Goal: Task Accomplishment & Management: Manage account settings

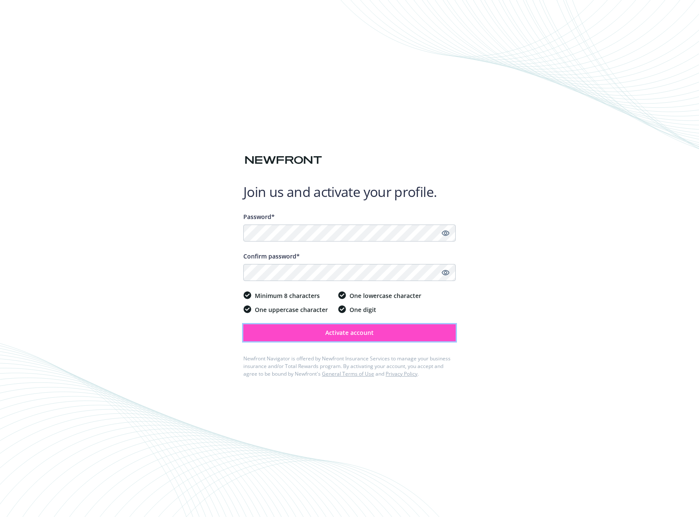
click at [357, 338] on button "Activate account" at bounding box center [349, 332] width 212 height 17
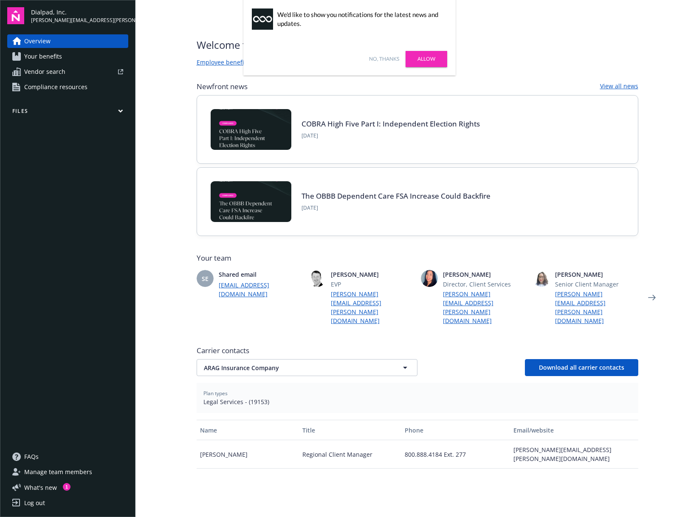
click at [403, 33] on div "Welcome to Navigator , [PERSON_NAME] benefits portal Project plan Newfront news…" at bounding box center [417, 363] width 462 height 726
click at [418, 59] on link "Allow" at bounding box center [427, 59] width 42 height 16
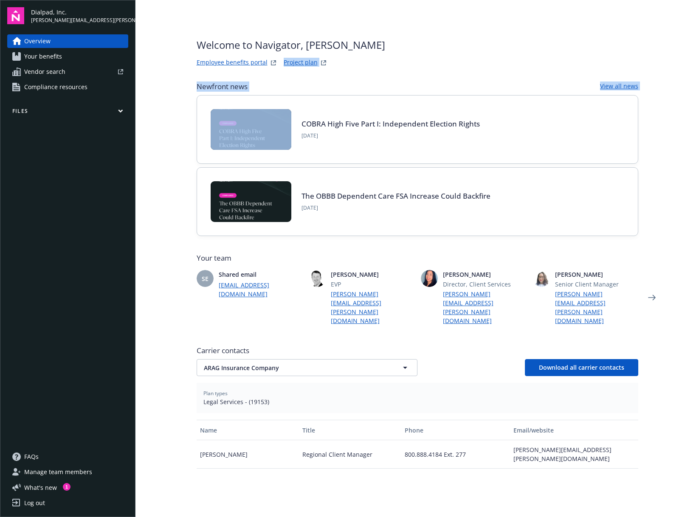
drag, startPoint x: 152, startPoint y: 71, endPoint x: 152, endPoint y: 147, distance: 75.6
click at [152, 147] on main "Welcome to Navigator , [PERSON_NAME] benefits portal Project plan Newfront news…" at bounding box center [417, 258] width 564 height 517
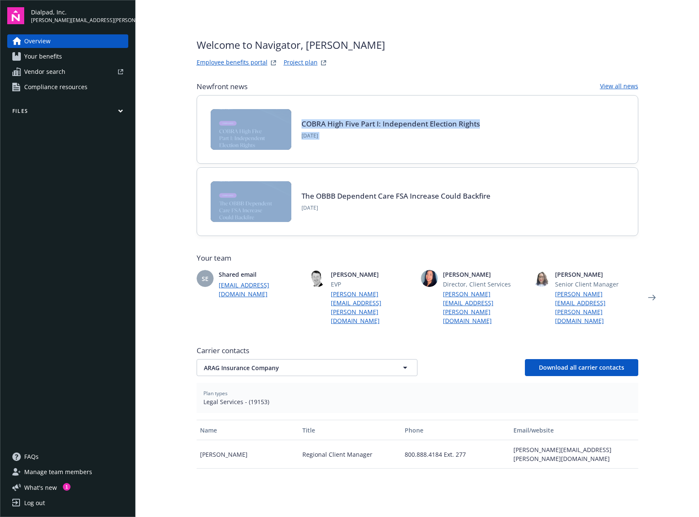
drag, startPoint x: 155, startPoint y: 200, endPoint x: 151, endPoint y: 100, distance: 99.4
click at [150, 106] on main "Welcome to Navigator , [PERSON_NAME] benefits portal Project plan Newfront news…" at bounding box center [417, 258] width 564 height 517
drag, startPoint x: 160, startPoint y: 67, endPoint x: 163, endPoint y: 225, distance: 158.9
click at [164, 226] on main "Welcome to Navigator , [PERSON_NAME] benefits portal Project plan Newfront news…" at bounding box center [417, 258] width 564 height 517
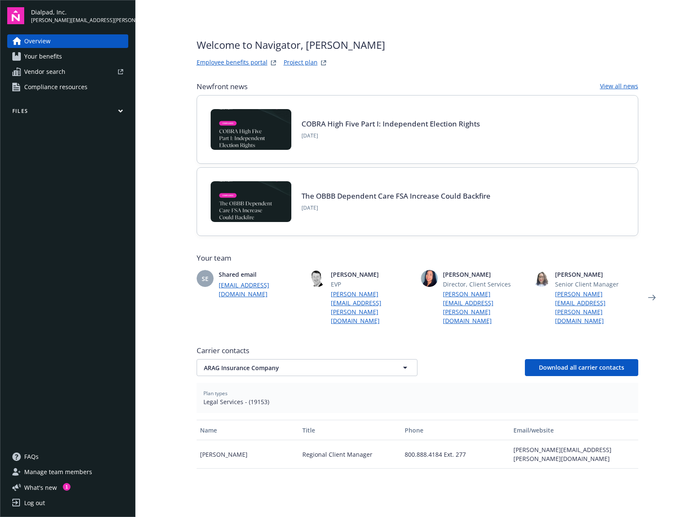
click at [163, 225] on main "Welcome to Navigator , [PERSON_NAME] benefits portal Project plan Newfront news…" at bounding box center [417, 258] width 564 height 517
click at [393, 359] on button "ARAG Insurance Company" at bounding box center [307, 367] width 221 height 17
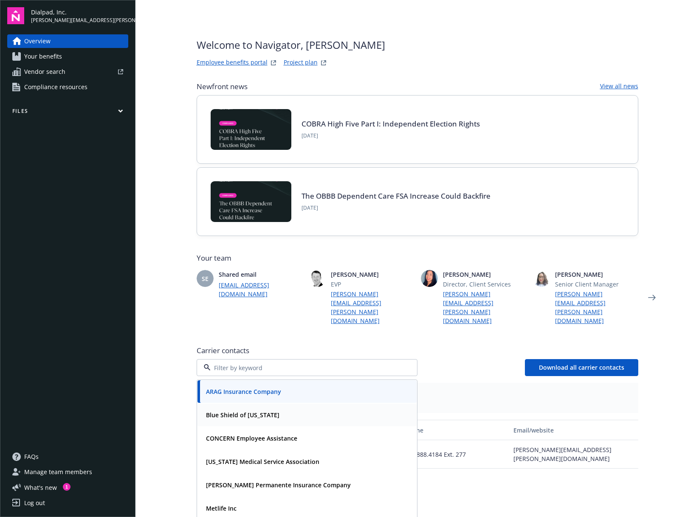
click at [309, 409] on div "Blue Shield of [US_STATE]" at bounding box center [307, 415] width 209 height 12
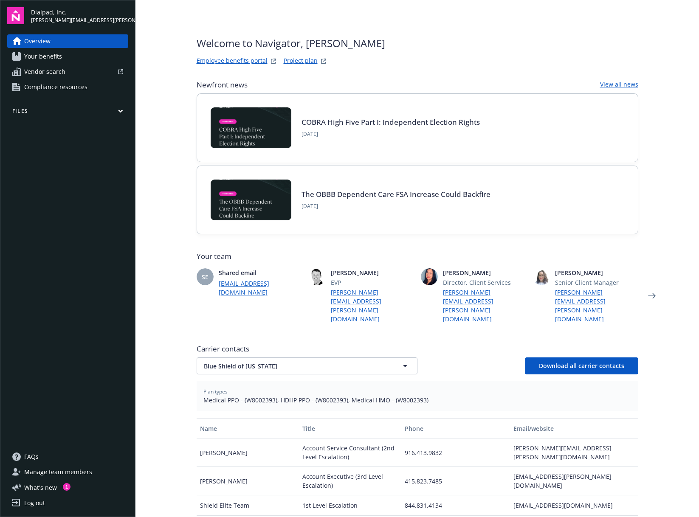
scroll to position [191, 0]
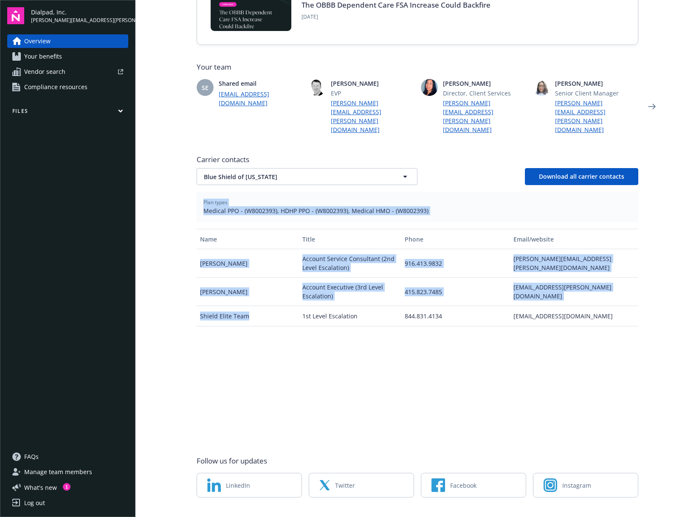
drag, startPoint x: 156, startPoint y: 171, endPoint x: 259, endPoint y: 343, distance: 200.6
click at [259, 344] on main "Welcome to Navigator , [PERSON_NAME] benefits portal Project plan Newfront news…" at bounding box center [417, 258] width 564 height 517
click at [259, 343] on div "Name Title Phone Email/website [PERSON_NAME] Account Service Consultant (2nd Le…" at bounding box center [418, 334] width 442 height 210
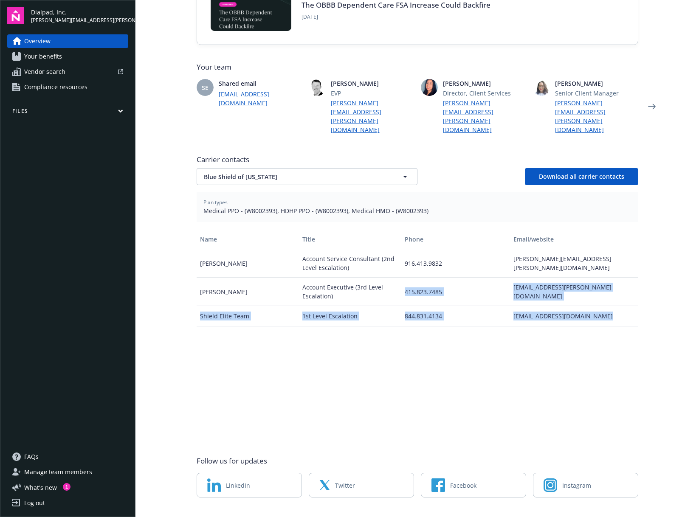
drag, startPoint x: 584, startPoint y: 337, endPoint x: 409, endPoint y: 268, distance: 188.6
click at [410, 268] on div "Name Title Phone Email/website [PERSON_NAME] Account Service Consultant (2nd Le…" at bounding box center [418, 334] width 442 height 210
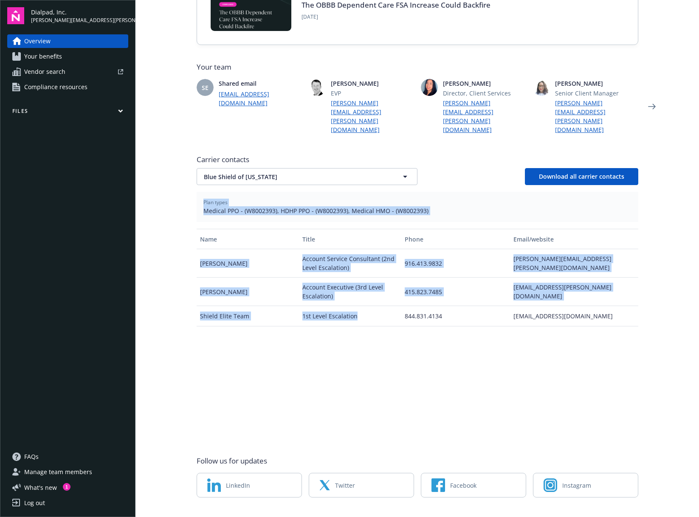
drag, startPoint x: 152, startPoint y: 181, endPoint x: 383, endPoint y: 342, distance: 281.0
click at [383, 342] on main "Welcome to Navigator , [PERSON_NAME] benefits portal Project plan Newfront news…" at bounding box center [417, 258] width 564 height 517
click at [383, 342] on div "Name Title Phone Email/website [PERSON_NAME] Account Service Consultant (2nd Le…" at bounding box center [418, 334] width 442 height 210
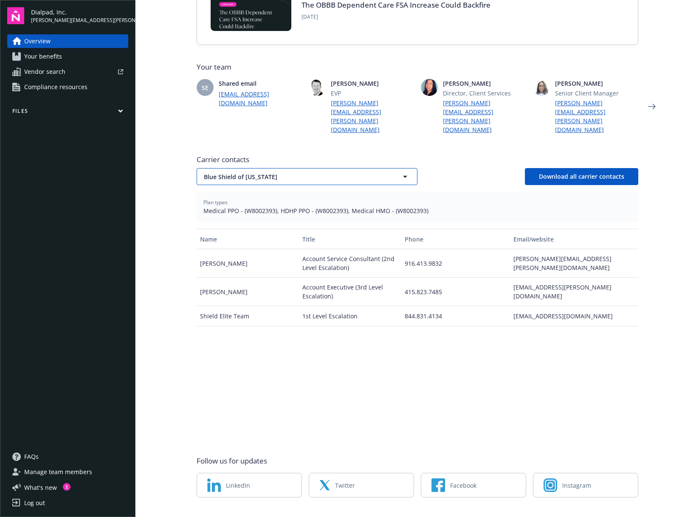
click at [379, 168] on button "Blue Shield of [US_STATE]" at bounding box center [307, 176] width 221 height 17
type input "Blue Shield of [US_STATE]"
click at [326, 168] on div "Blue Shield of [US_STATE]" at bounding box center [307, 176] width 221 height 17
click at [435, 168] on div "Blue Shield of [US_STATE] Blue Shield of [US_STATE] Download all carrier contac…" at bounding box center [418, 176] width 442 height 17
click at [355, 172] on span "Blue Shield of [US_STATE]" at bounding box center [292, 176] width 177 height 9
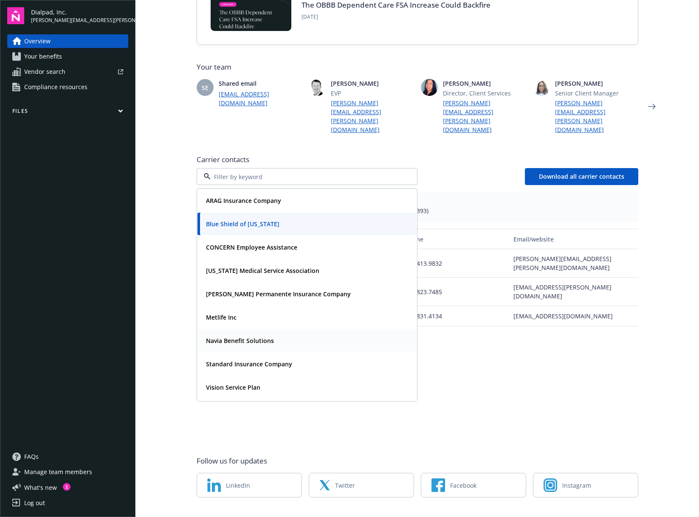
click at [282, 335] on div "Navia Benefit Solutions" at bounding box center [307, 341] width 209 height 12
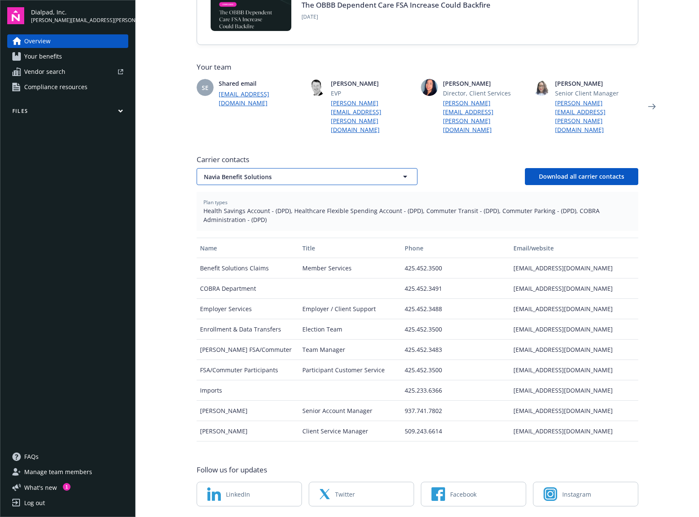
click at [335, 172] on span "Navia Benefit Solutions" at bounding box center [292, 176] width 177 height 9
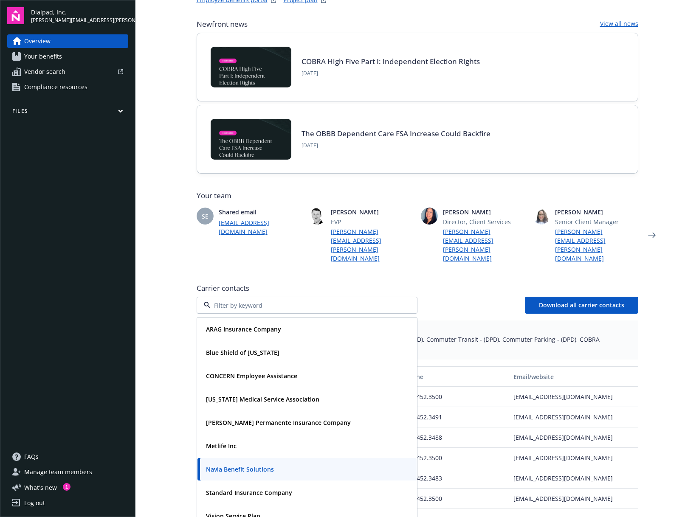
scroll to position [0, 0]
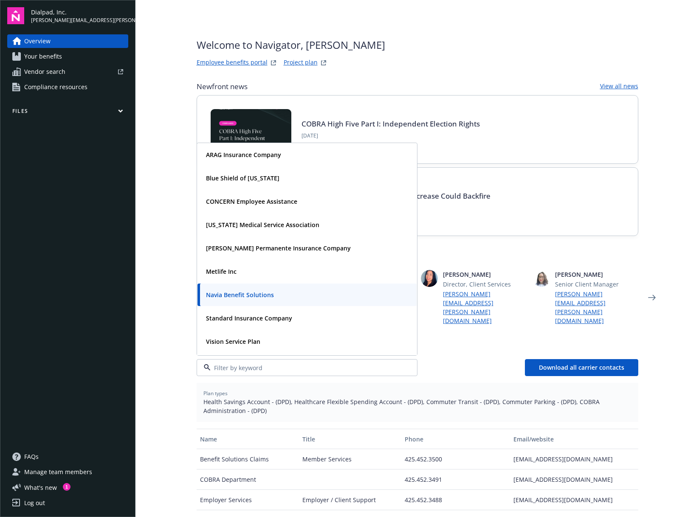
click at [130, 112] on div "Dialpad, Inc. [PERSON_NAME][EMAIL_ADDRESS][PERSON_NAME][DOMAIN_NAME] Overview Y…" at bounding box center [67, 258] width 135 height 517
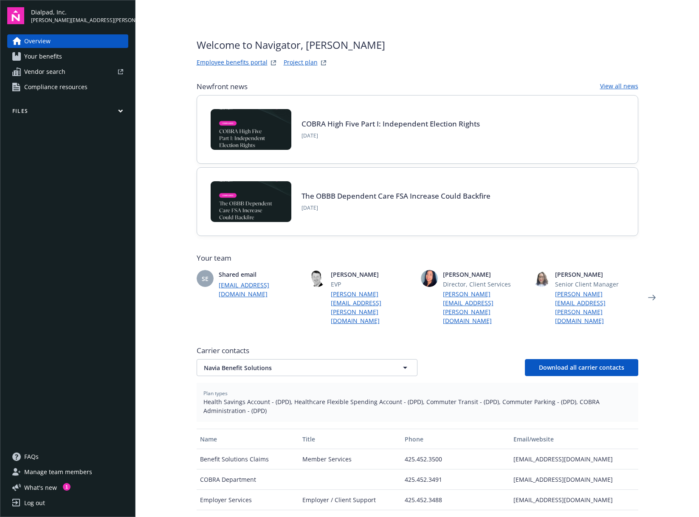
click at [126, 111] on button "Files" at bounding box center [67, 112] width 121 height 11
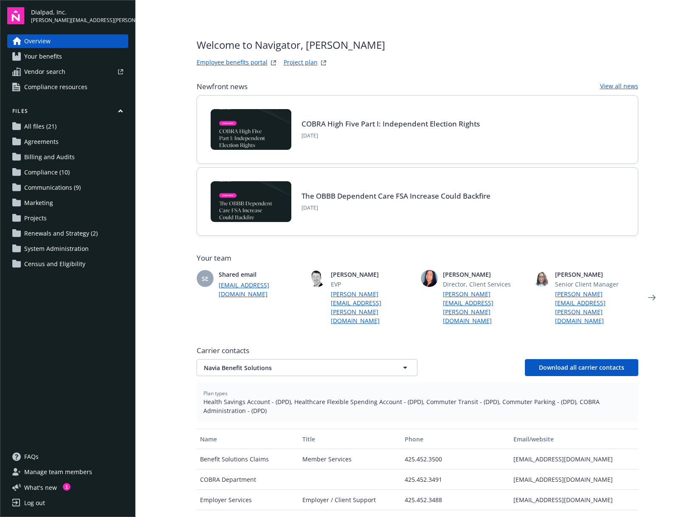
click at [59, 130] on link "All files (21)" at bounding box center [67, 127] width 121 height 14
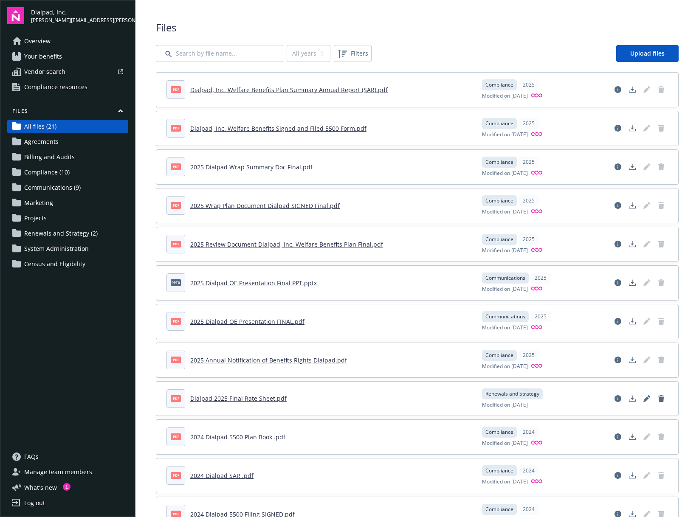
click at [55, 59] on span "Your benefits" at bounding box center [43, 57] width 38 height 14
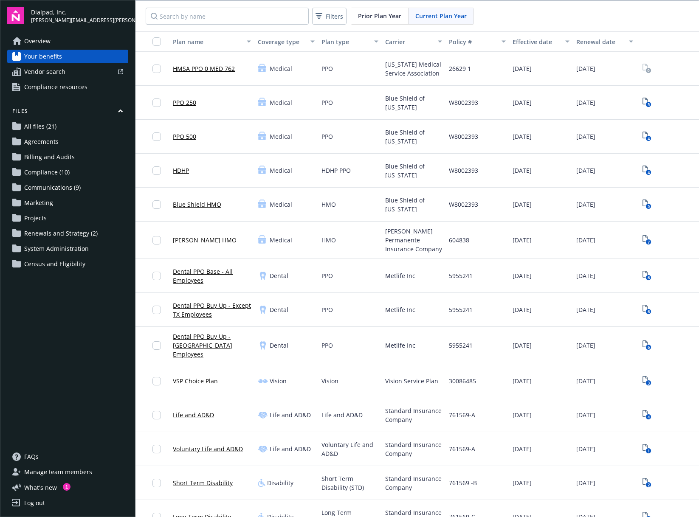
click at [50, 15] on span "Dialpad, Inc." at bounding box center [79, 12] width 97 height 9
click at [24, 16] on div "Dialpad, Inc. [PERSON_NAME][EMAIL_ADDRESS][PERSON_NAME][DOMAIN_NAME]" at bounding box center [67, 15] width 121 height 17
click at [17, 17] on img at bounding box center [15, 15] width 17 height 17
click at [40, 500] on div "Log out" at bounding box center [34, 503] width 21 height 14
